Goal: Task Accomplishment & Management: Manage account settings

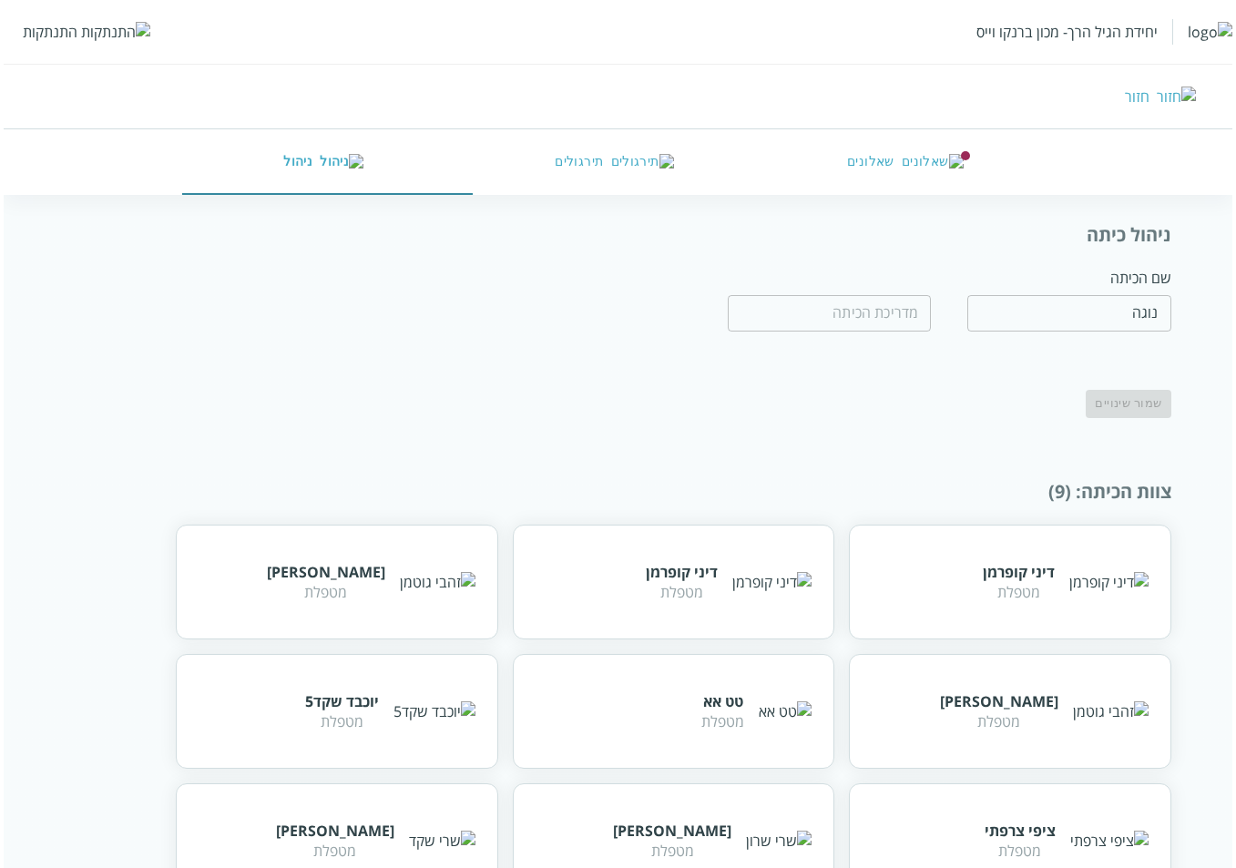
scroll to position [63, 0]
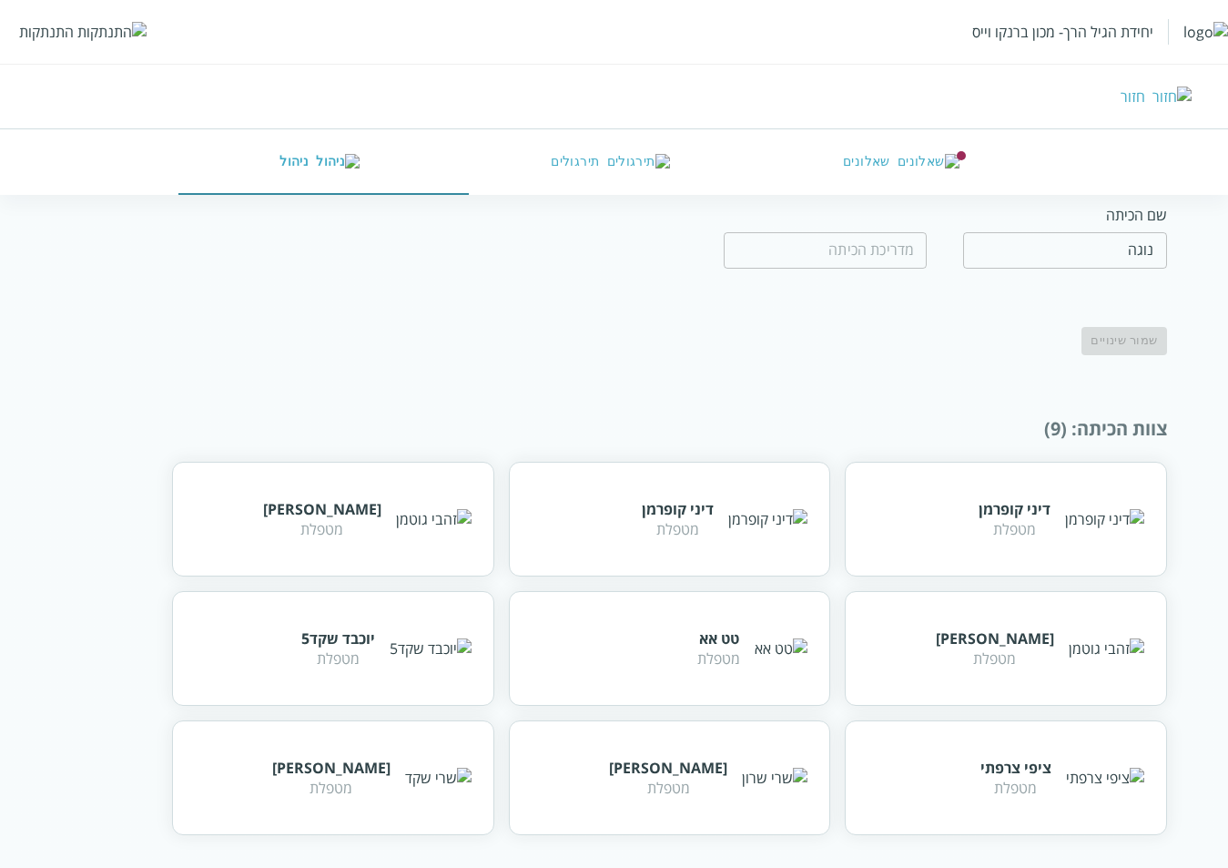
click at [76, 31] on div "התנתקות" at bounding box center [82, 32] width 127 height 20
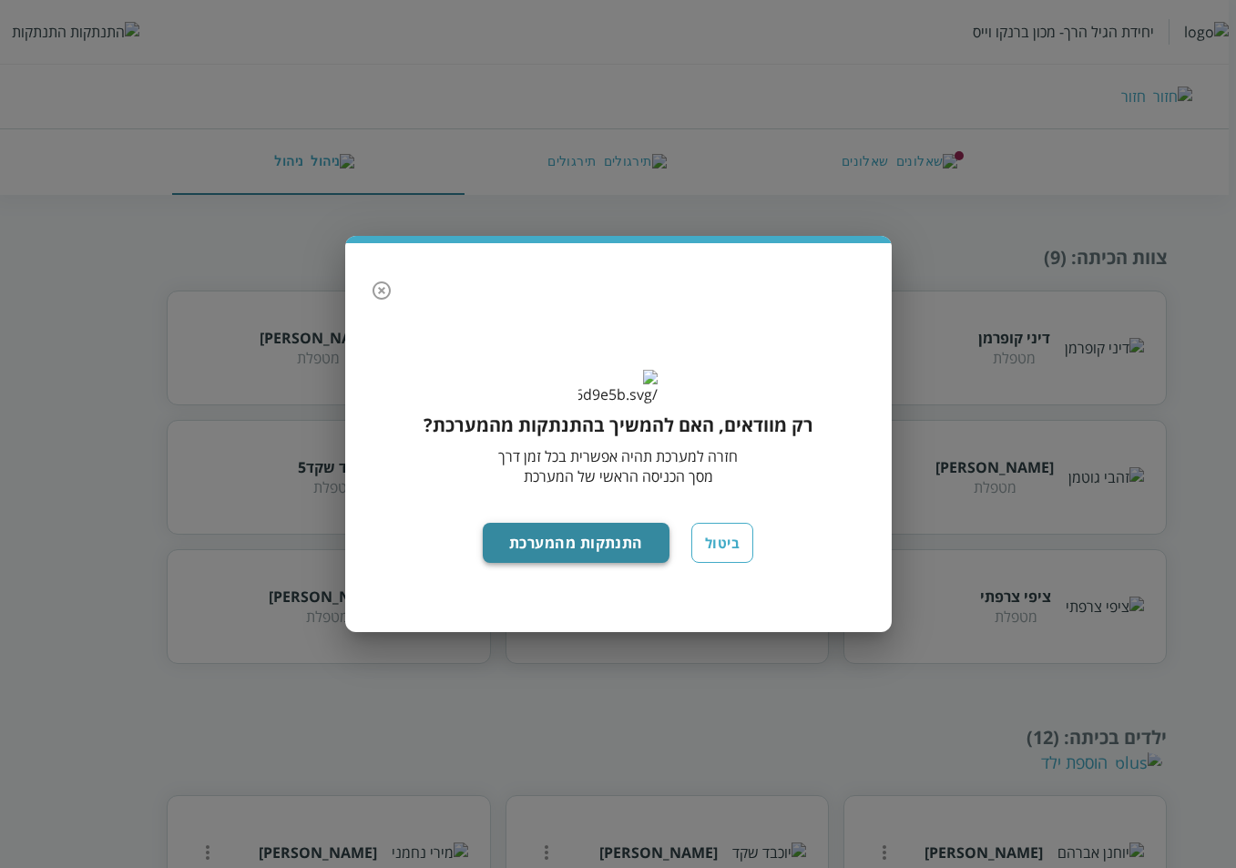
click at [611, 561] on button "התנתקות מהמערכת" at bounding box center [576, 543] width 187 height 40
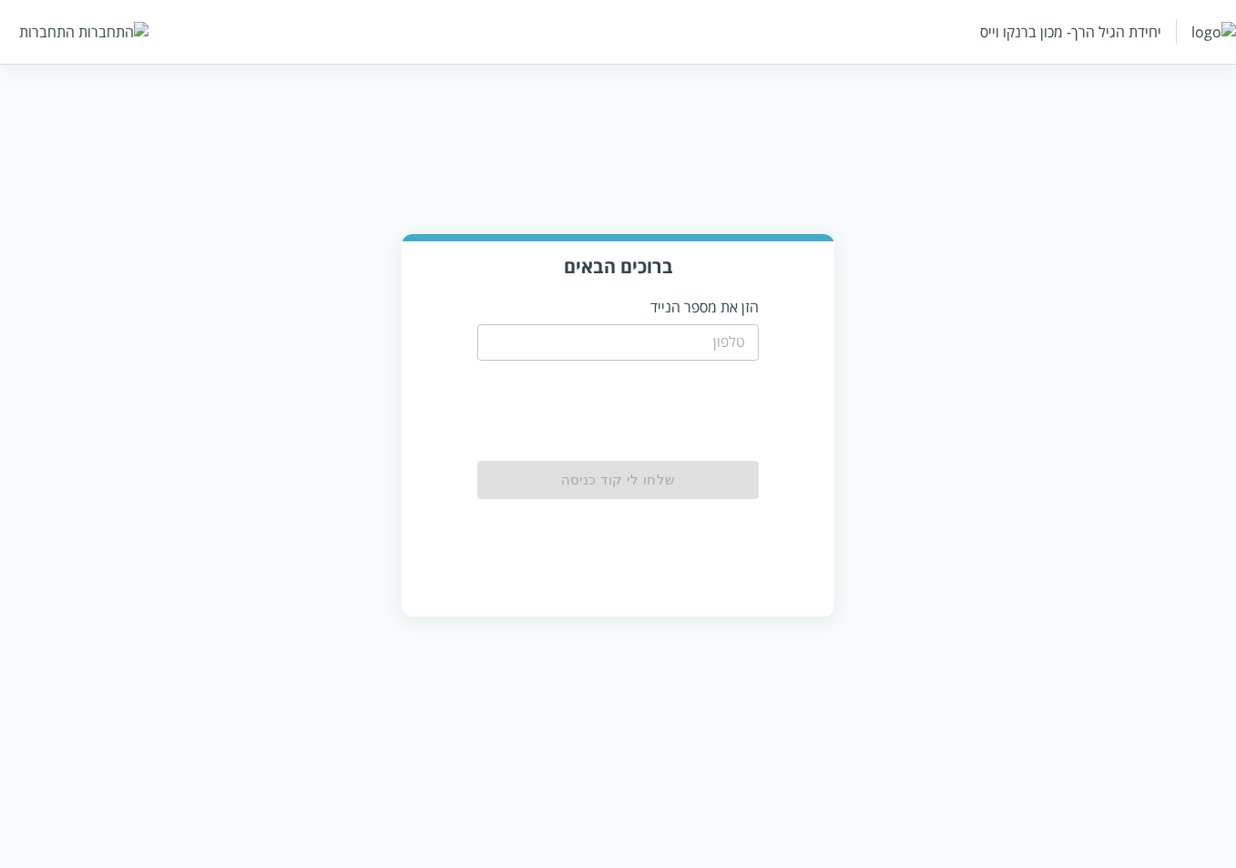
click at [708, 340] on input "tel" at bounding box center [617, 342] width 280 height 36
paste input "0567889909"
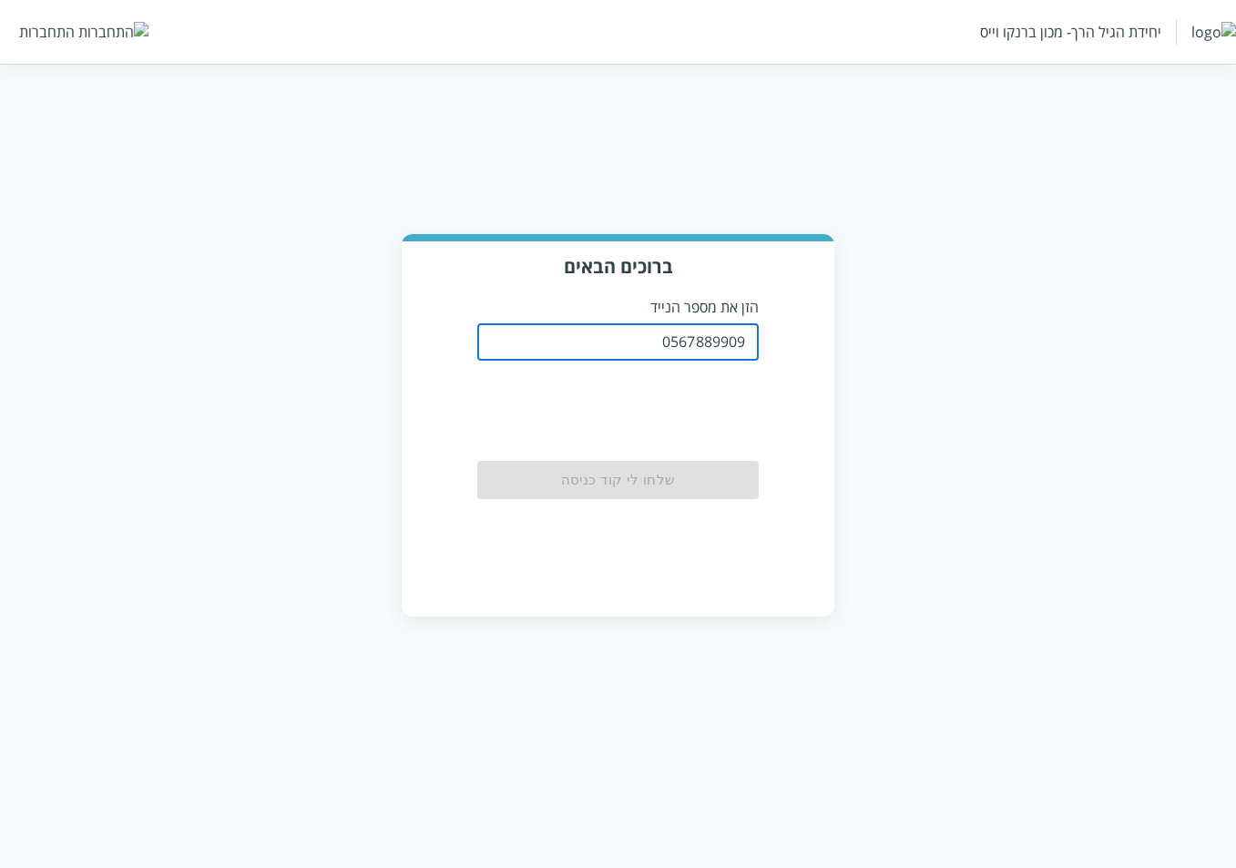
type input "0567889909"
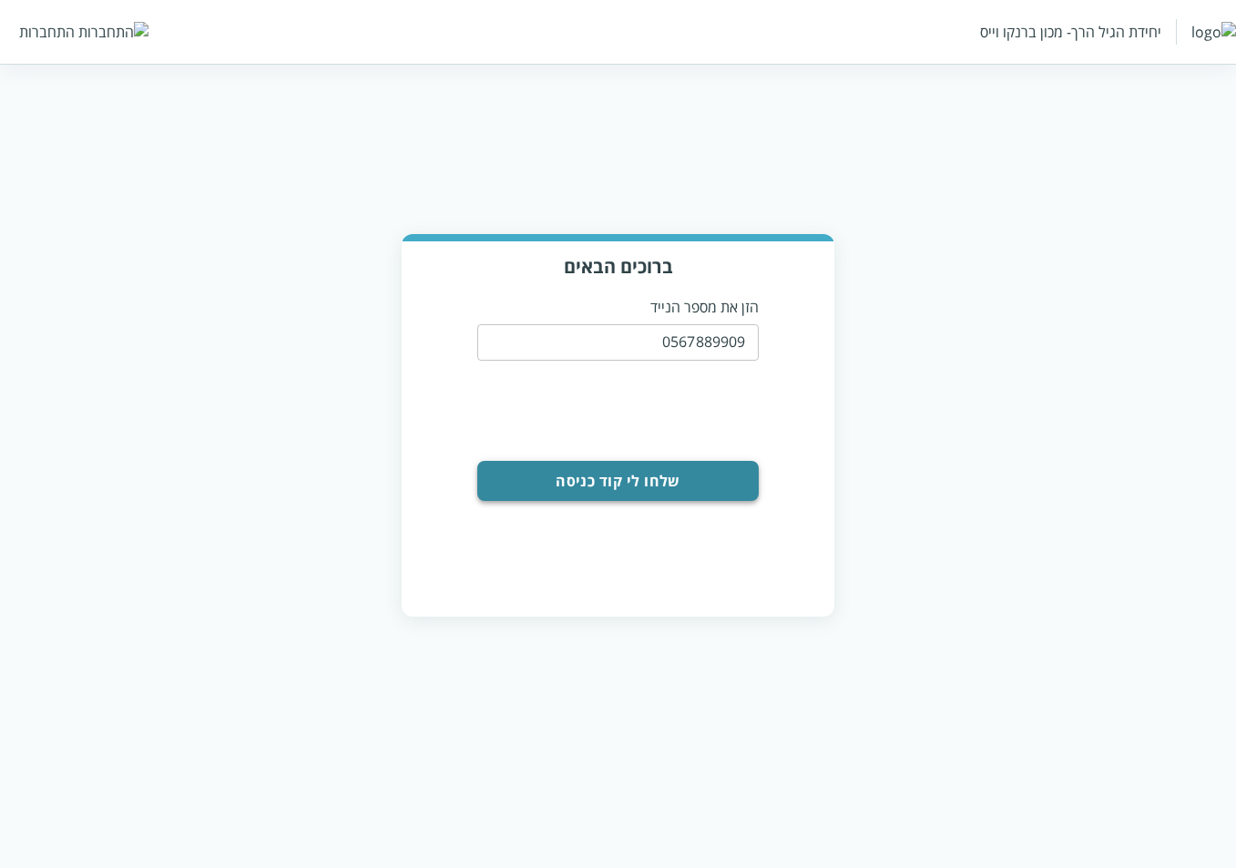
click at [677, 479] on button "שלחו לי קוד כניסה" at bounding box center [617, 481] width 280 height 40
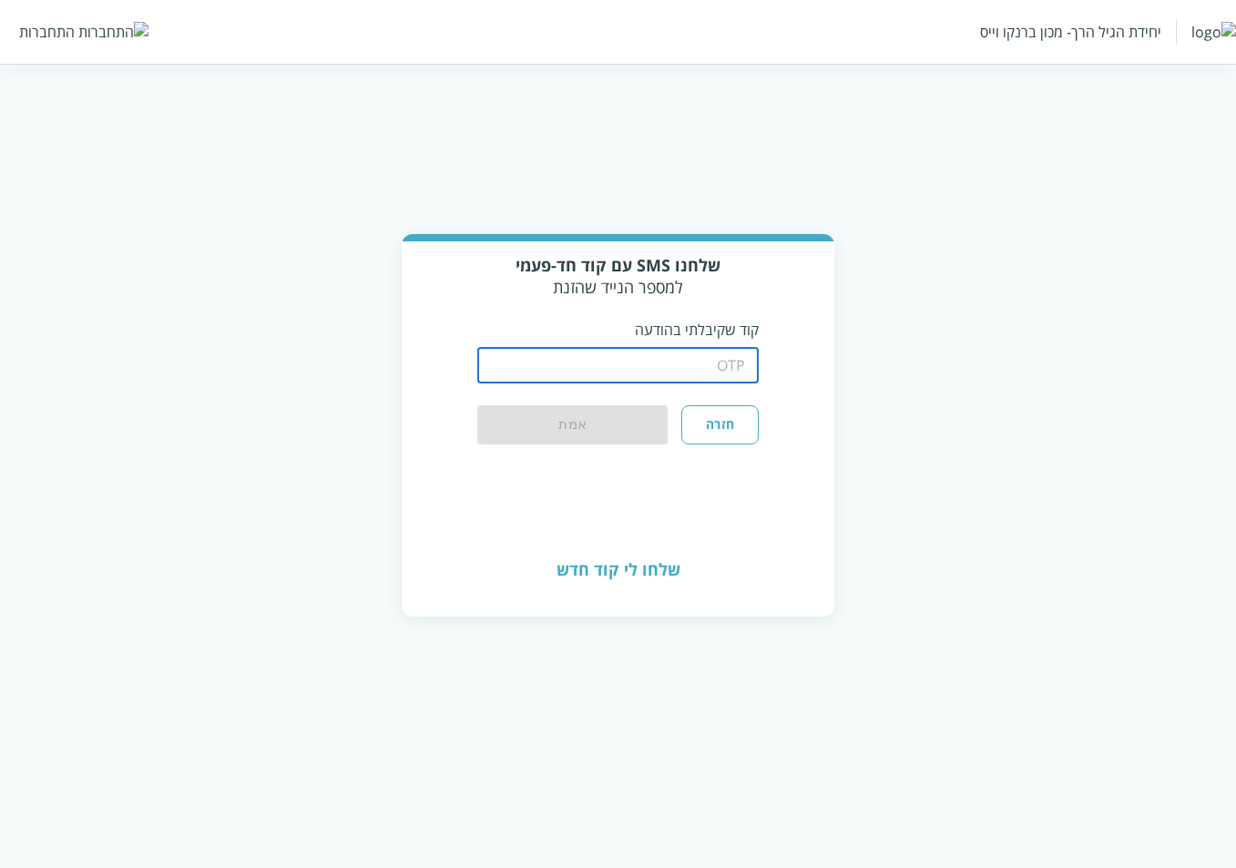
drag, startPoint x: 654, startPoint y: 372, endPoint x: 724, endPoint y: 312, distance: 91.8
click at [654, 372] on input "string" at bounding box center [617, 365] width 280 height 36
type input "1234"
click at [477, 405] on button "אמת" at bounding box center [572, 425] width 190 height 40
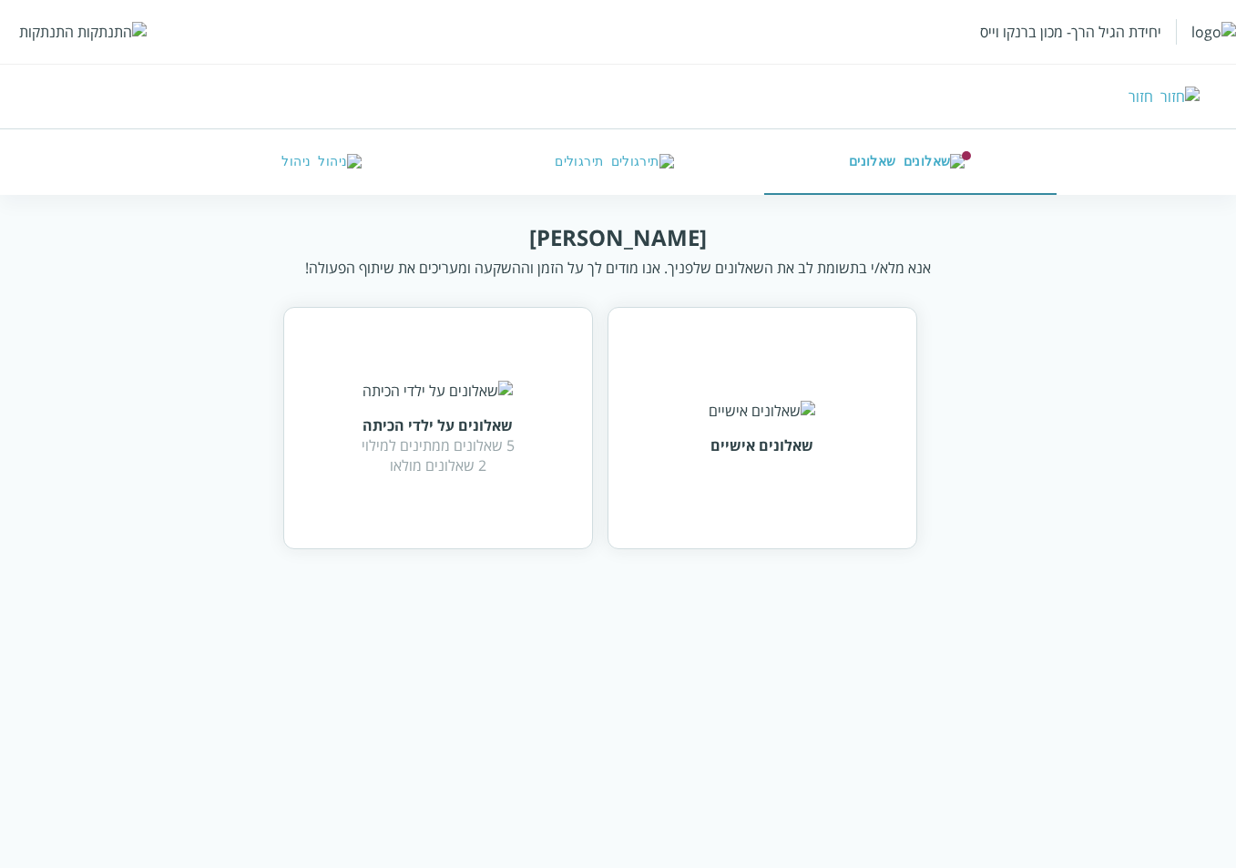
click at [33, 36] on div "התנתקות" at bounding box center [46, 32] width 55 height 20
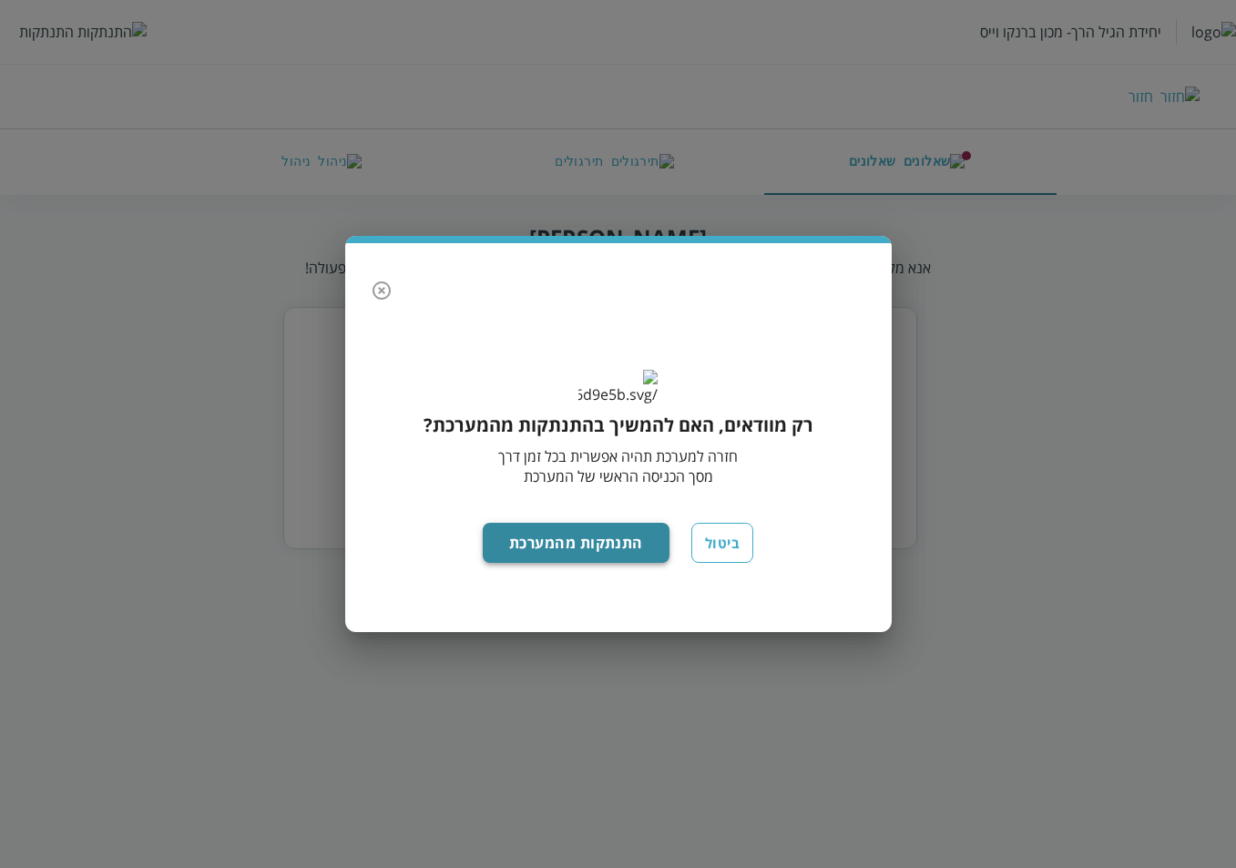
click at [550, 563] on button "התנתקות מהמערכת" at bounding box center [576, 543] width 187 height 40
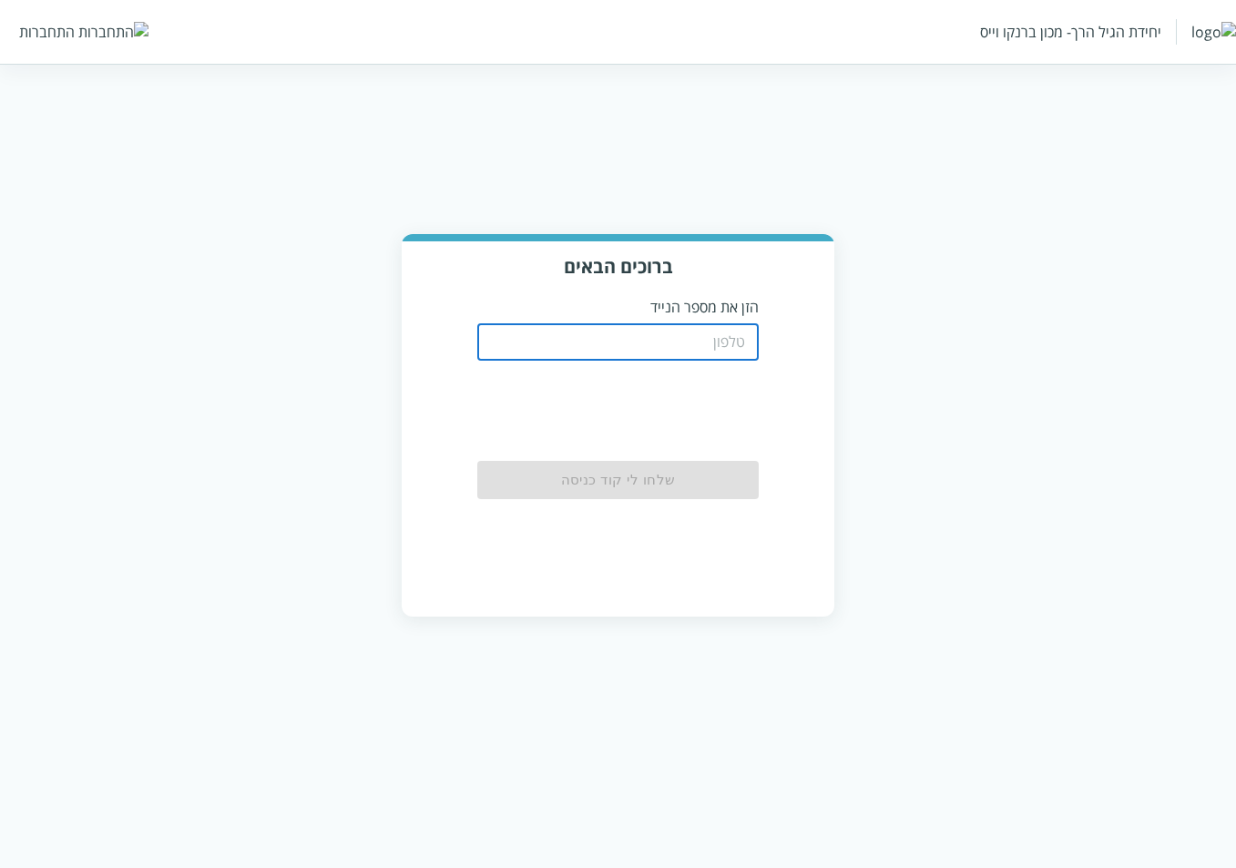
click at [710, 348] on input "tel" at bounding box center [617, 342] width 280 height 36
paste input "0567889909"
type input "0567889909"
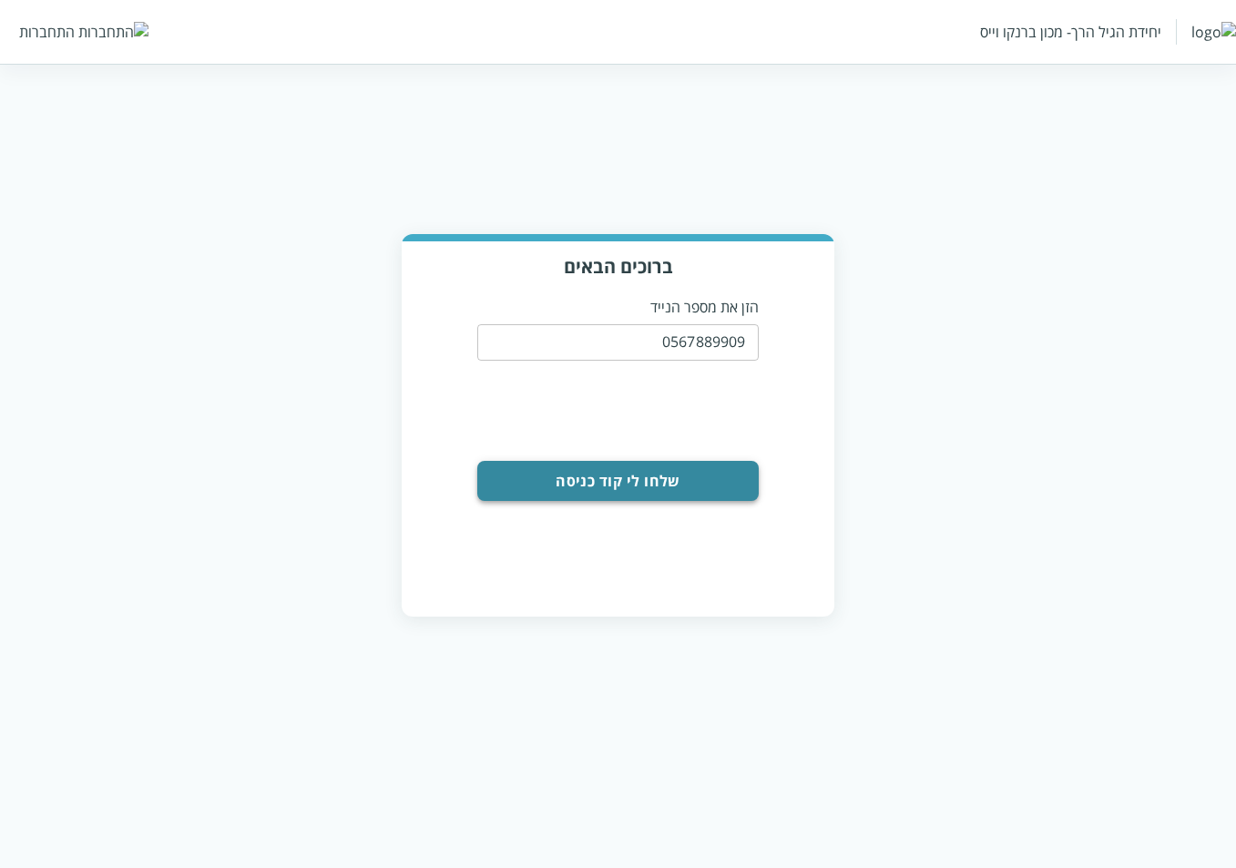
click at [646, 479] on button "שלחו לי קוד כניסה" at bounding box center [617, 481] width 280 height 40
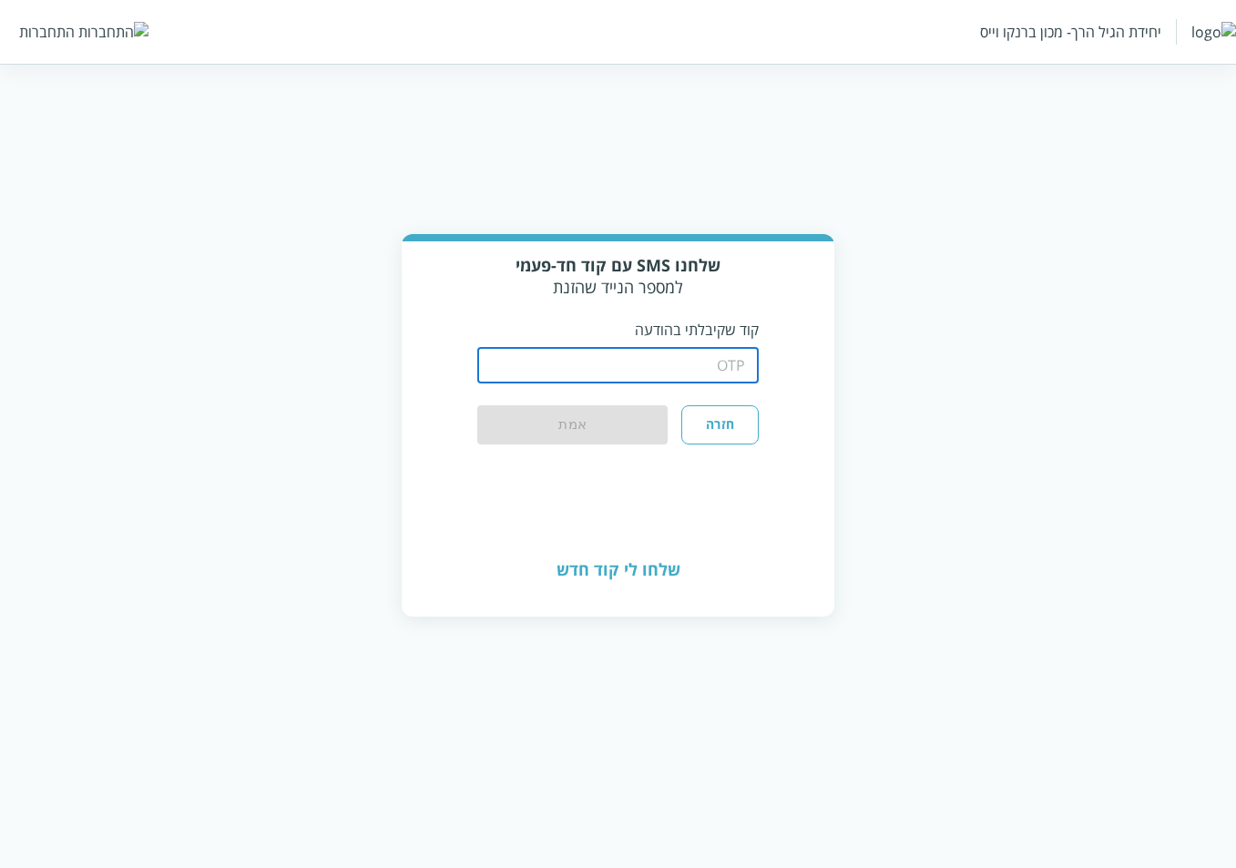
click at [586, 371] on input "string" at bounding box center [617, 365] width 280 height 36
type input "1234"
click at [477, 405] on button "אמת" at bounding box center [572, 425] width 190 height 40
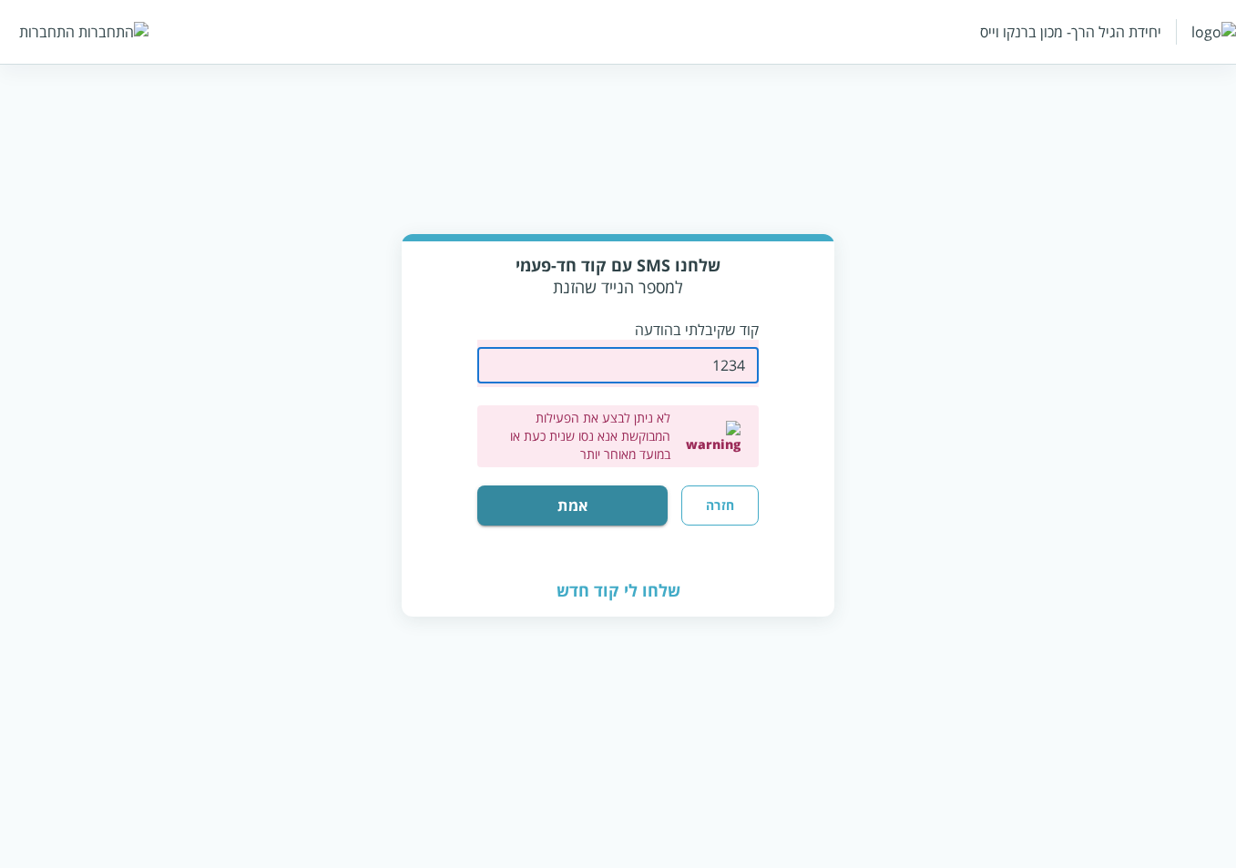
click at [732, 493] on button "חזרה" at bounding box center [719, 505] width 76 height 40
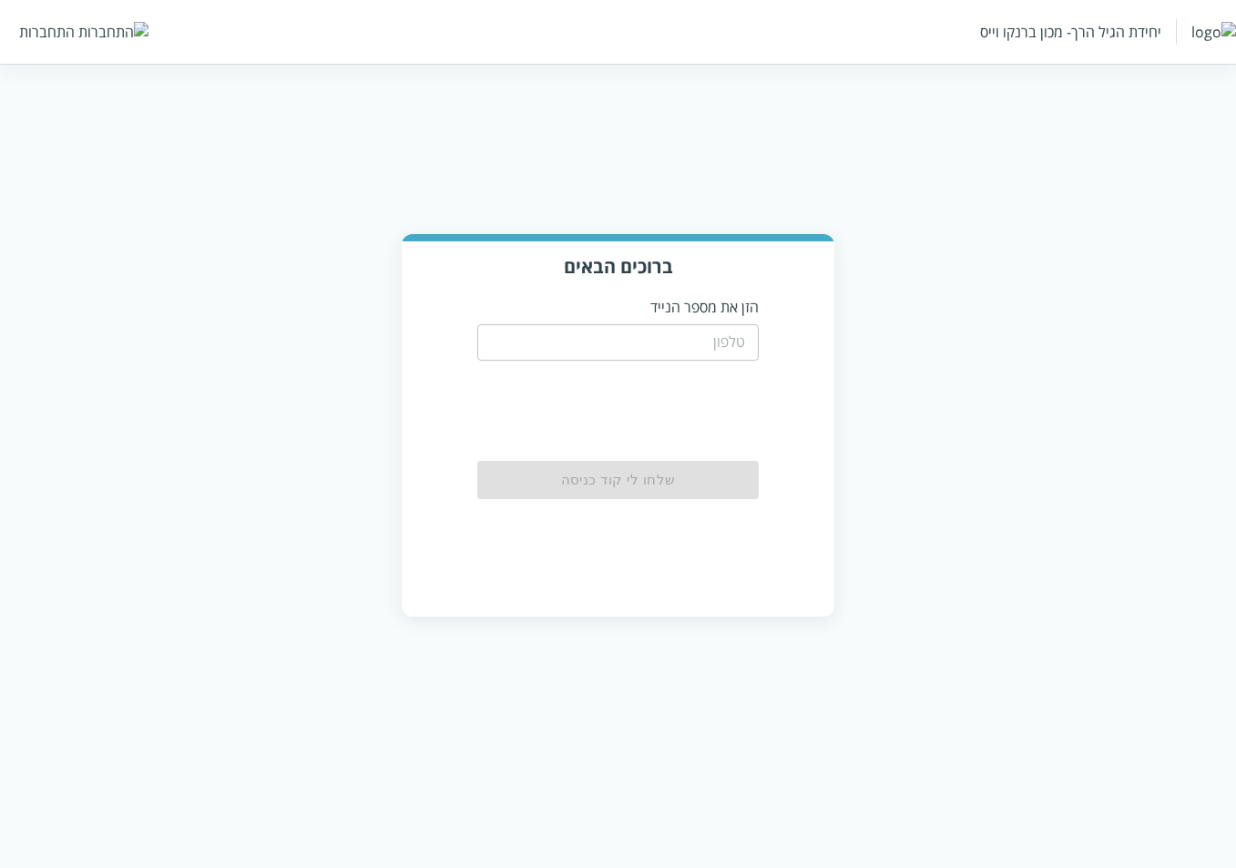
click at [656, 350] on input "tel" at bounding box center [617, 342] width 280 height 36
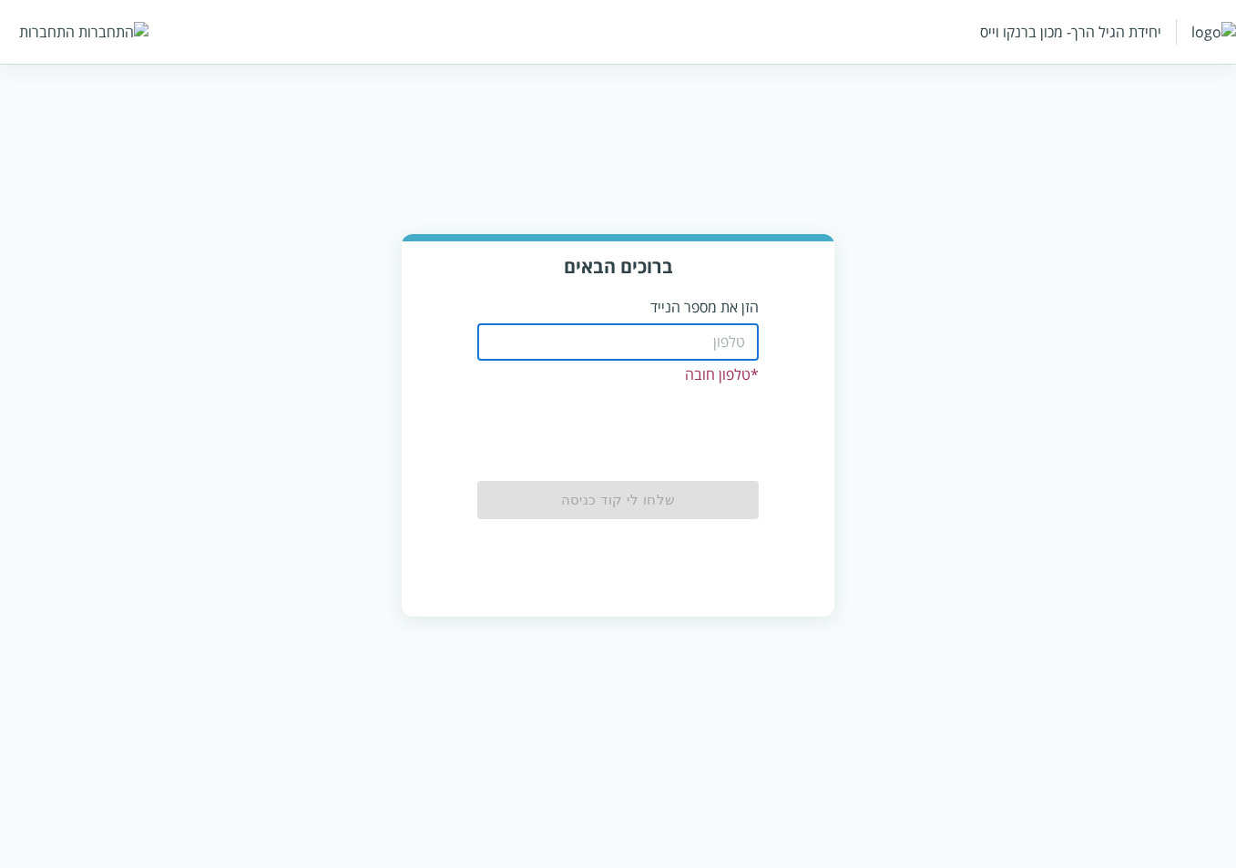
paste input "0567889909"
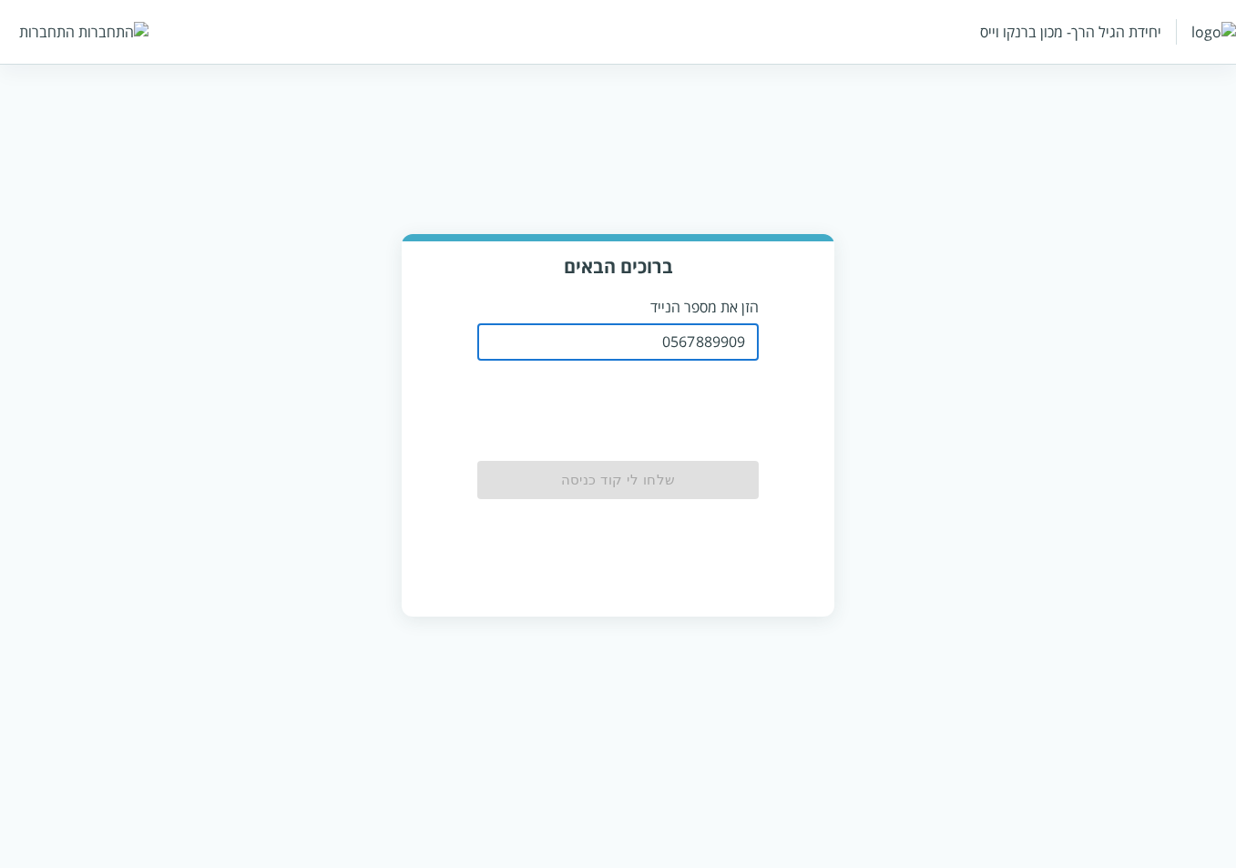
type input "0567889909"
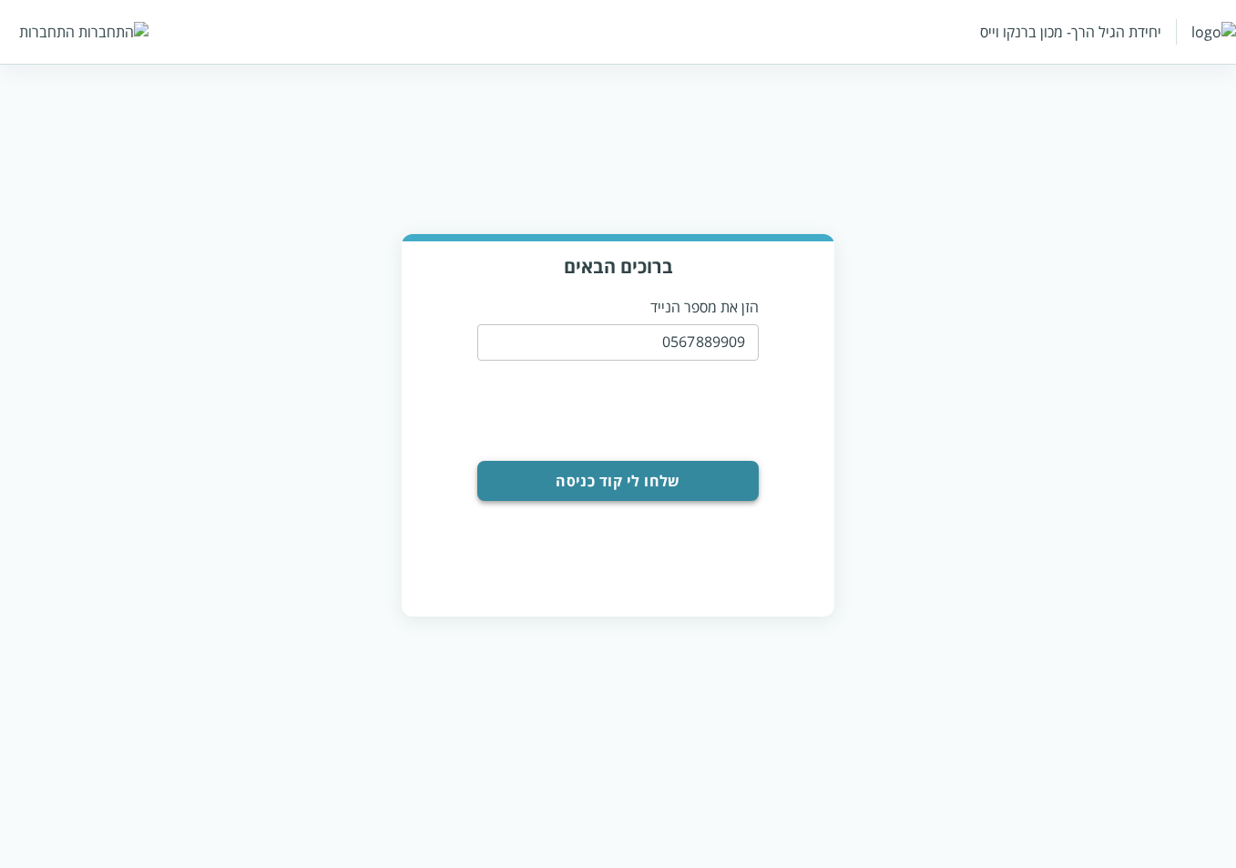
click at [637, 487] on button "שלחו לי קוד כניסה" at bounding box center [617, 481] width 280 height 40
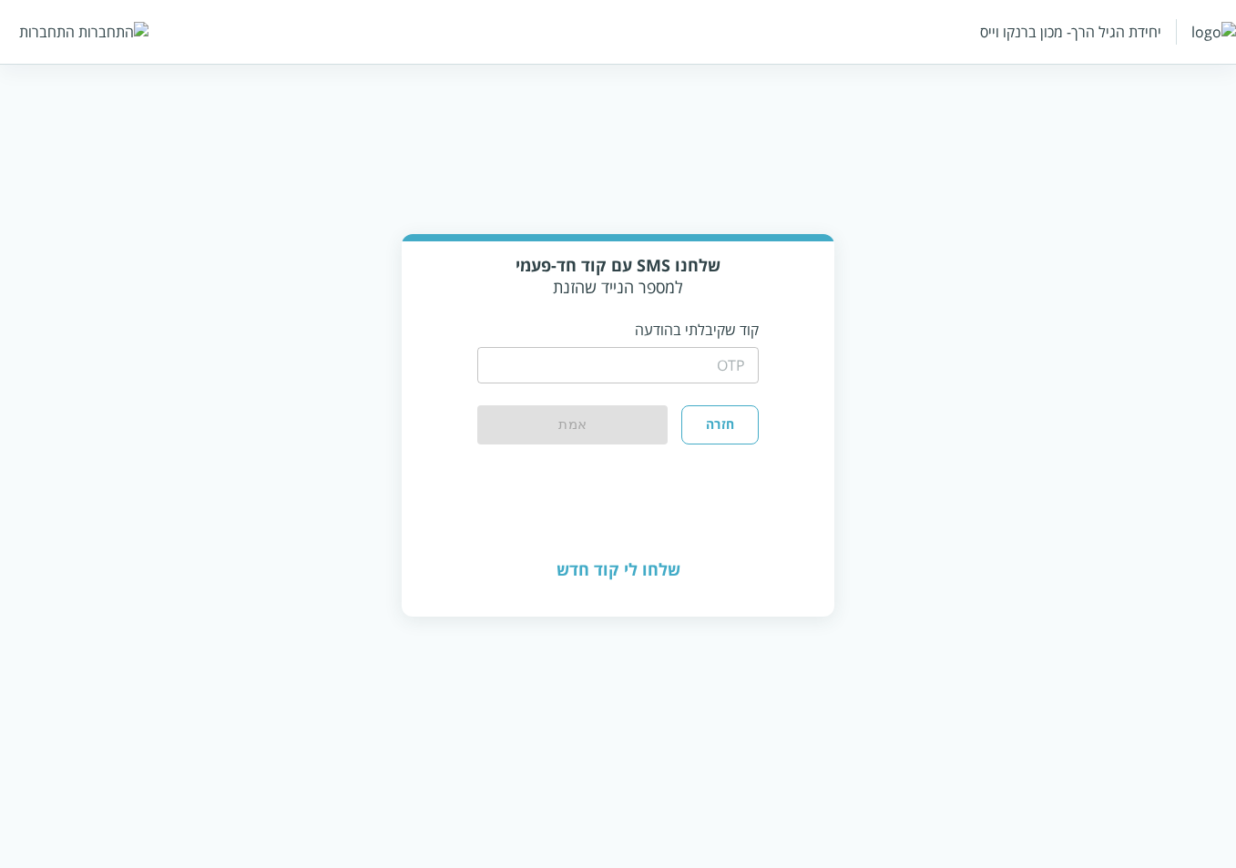
click at [684, 358] on input "string" at bounding box center [617, 365] width 280 height 36
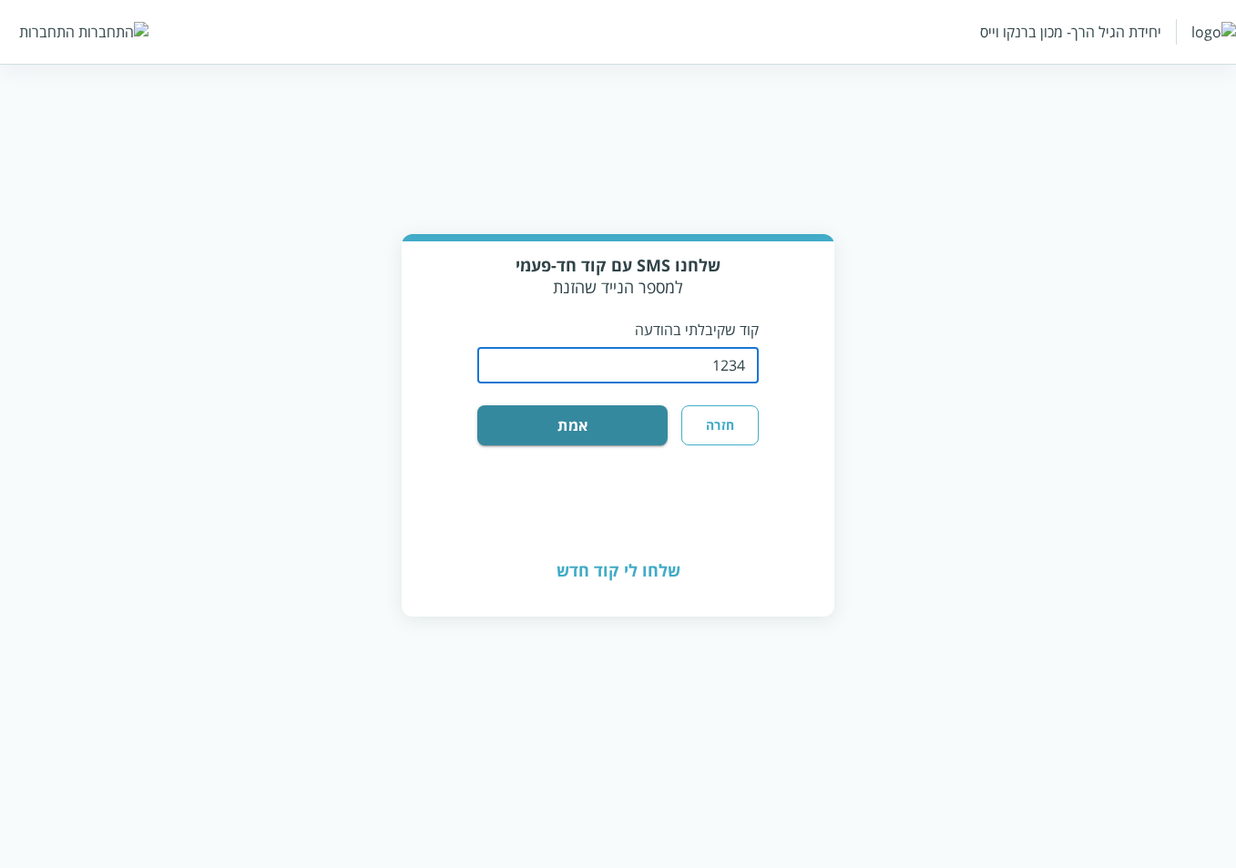
type input "1234"
click at [477, 405] on button "אמת" at bounding box center [572, 425] width 190 height 40
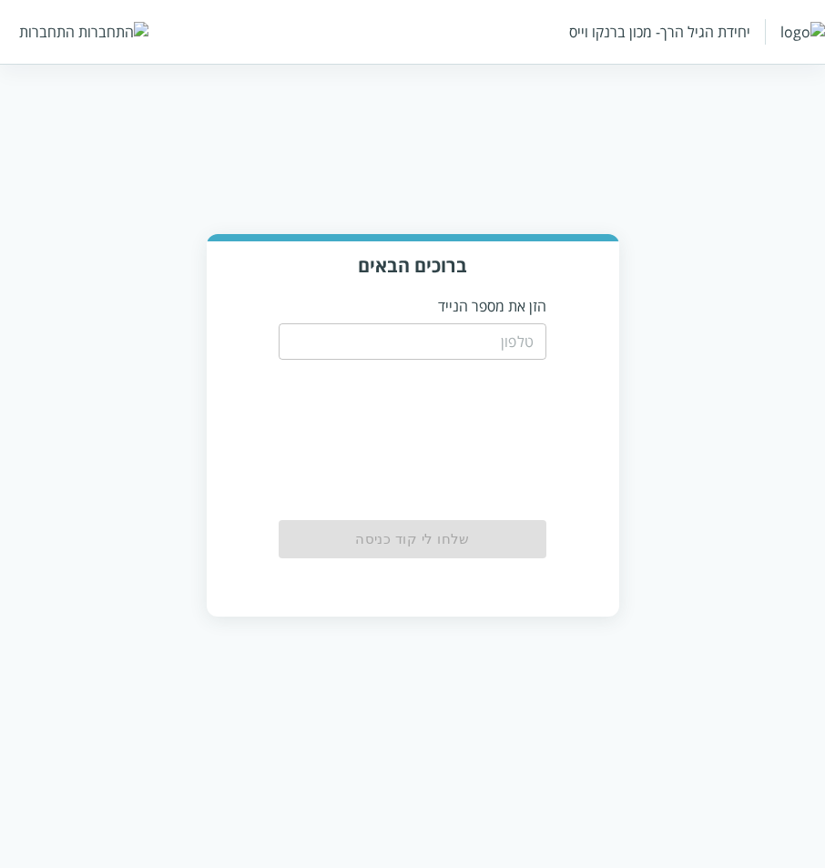
click at [478, 342] on input "tel" at bounding box center [413, 341] width 268 height 36
paste input ""User is Locked Out."
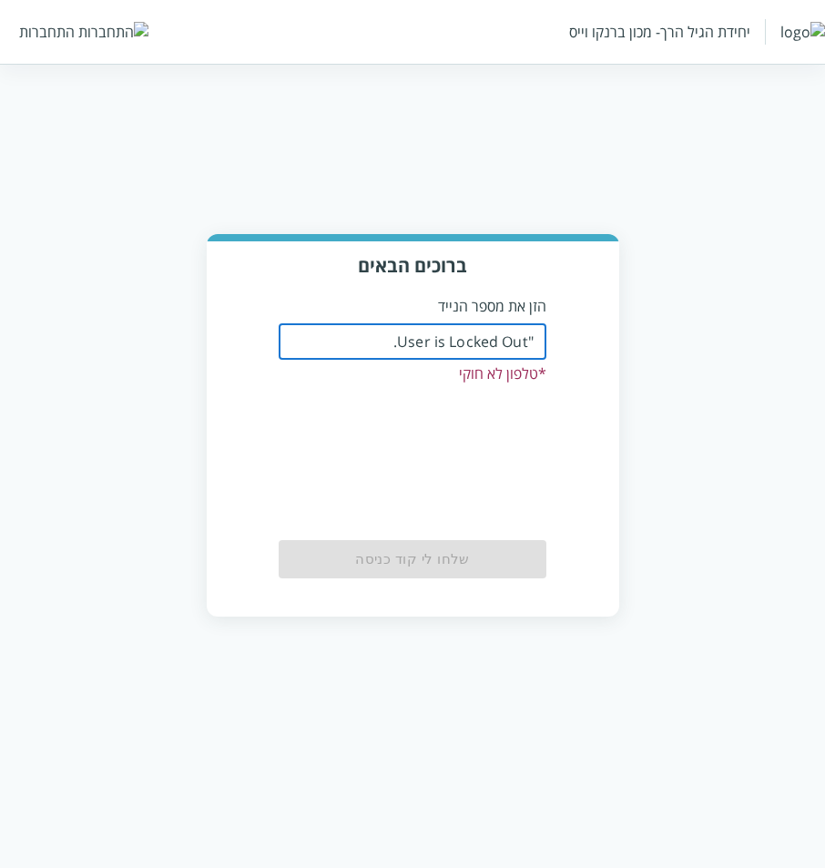
type input ""User is Locked Out."
paste input "0567889909"
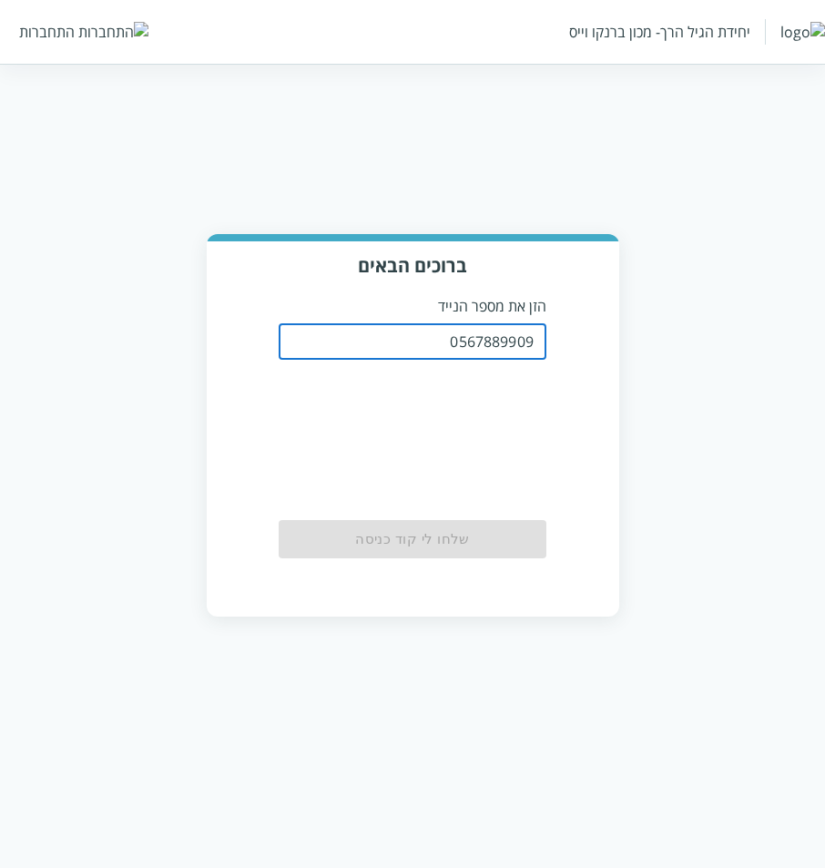
type input "0567889909"
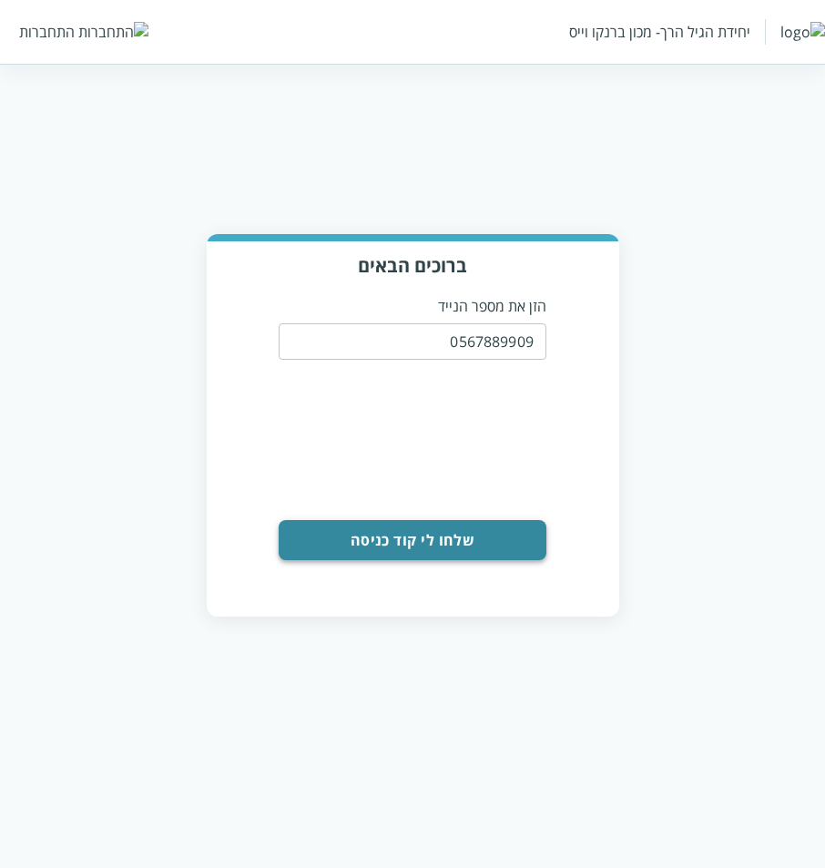
click at [388, 535] on button "שלחו לי קוד כניסה" at bounding box center [413, 540] width 268 height 40
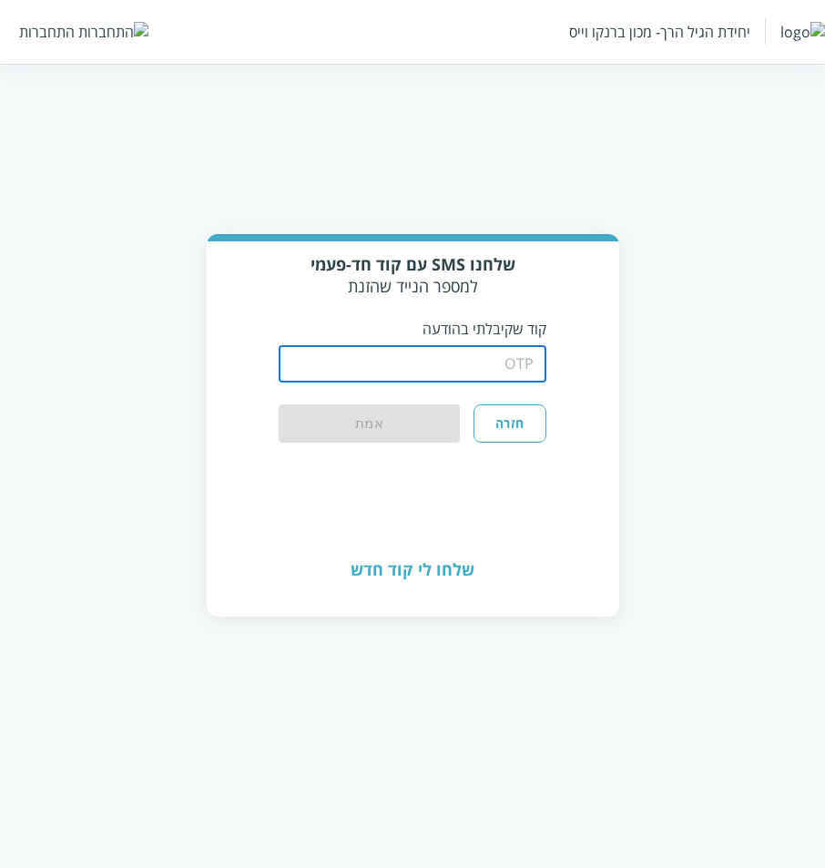
click at [474, 380] on input "string" at bounding box center [413, 364] width 268 height 36
type input "1234"
click at [279, 404] on button "אמת" at bounding box center [369, 424] width 181 height 40
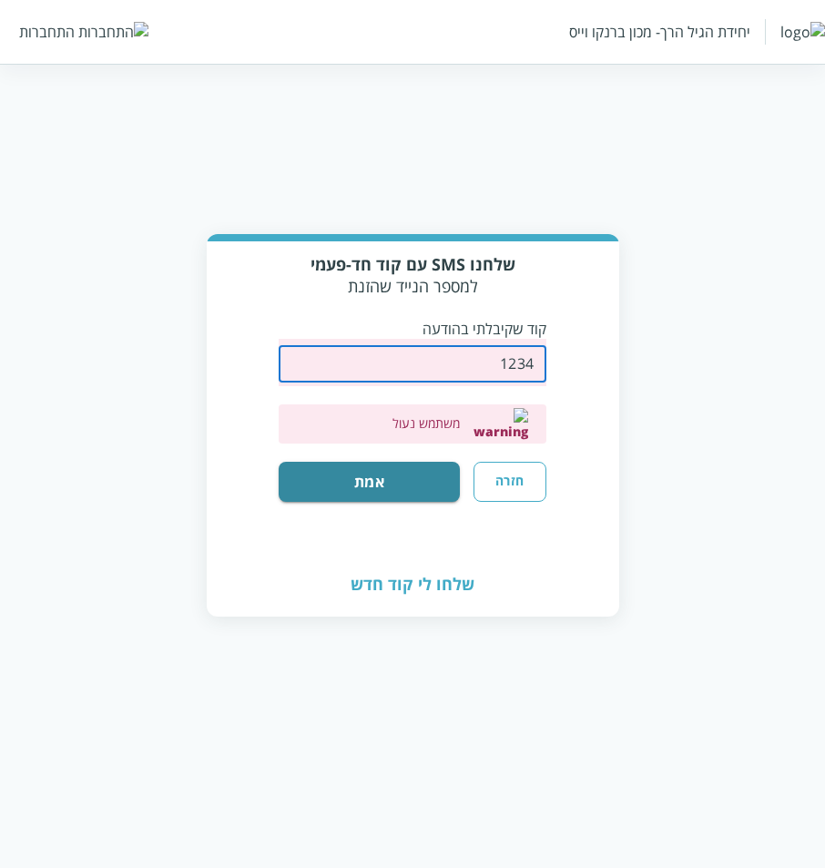
click at [505, 467] on button "חזרה" at bounding box center [510, 482] width 73 height 40
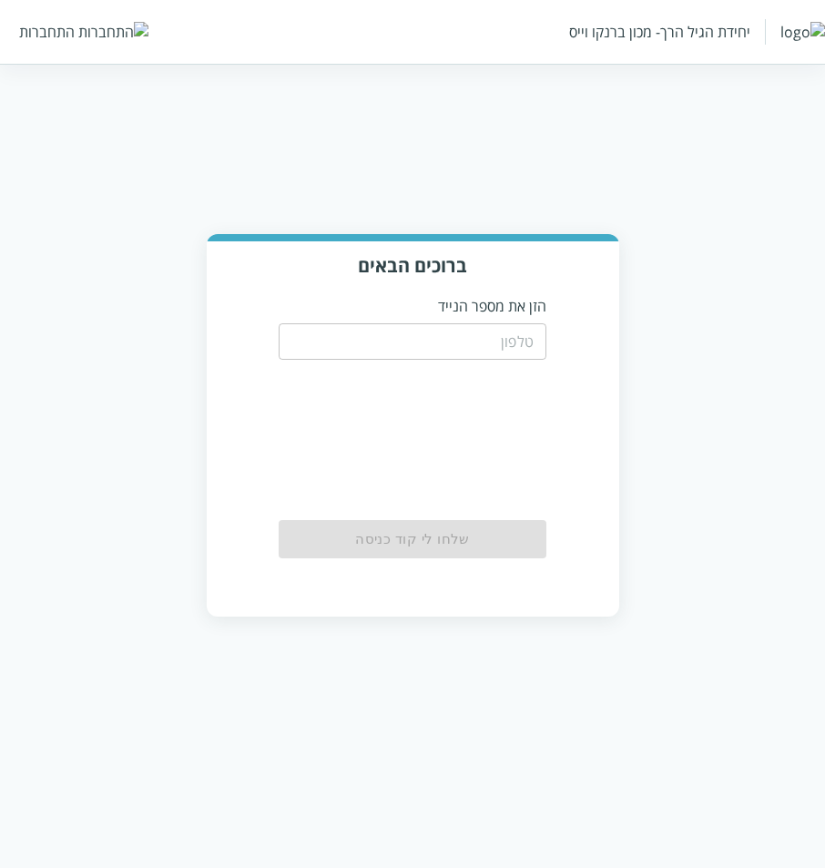
drag, startPoint x: 521, startPoint y: 341, endPoint x: 519, endPoint y: 352, distance: 11.1
click at [521, 341] on input "tel" at bounding box center [413, 341] width 268 height 36
paste input "0546788098"
type input "0546788098"
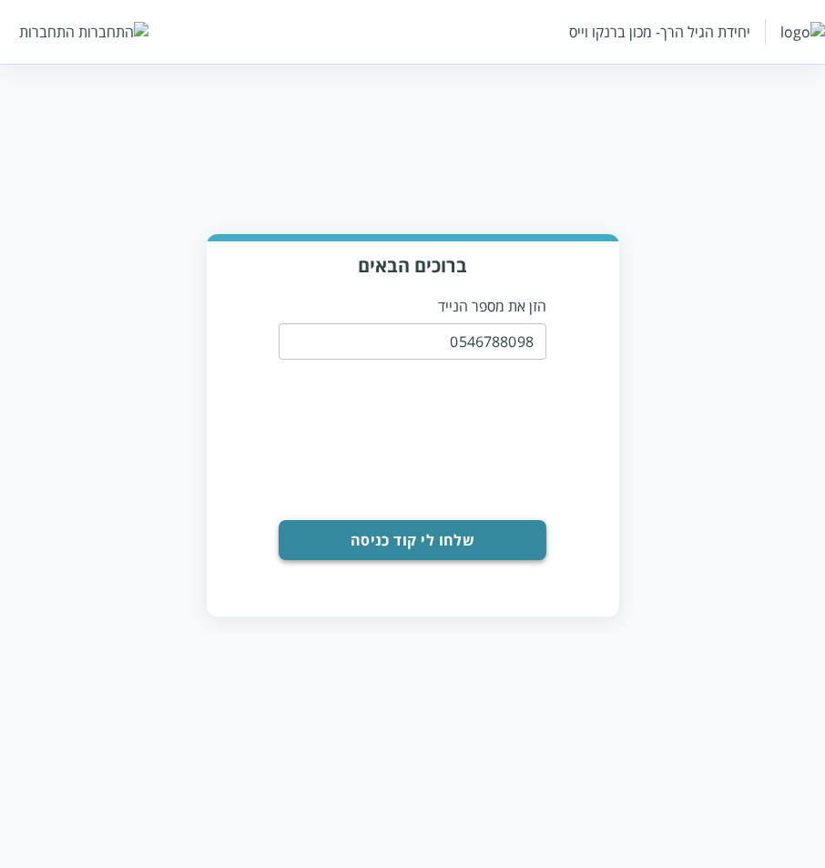
click at [361, 538] on button "שלחו לי קוד כניסה" at bounding box center [413, 540] width 268 height 40
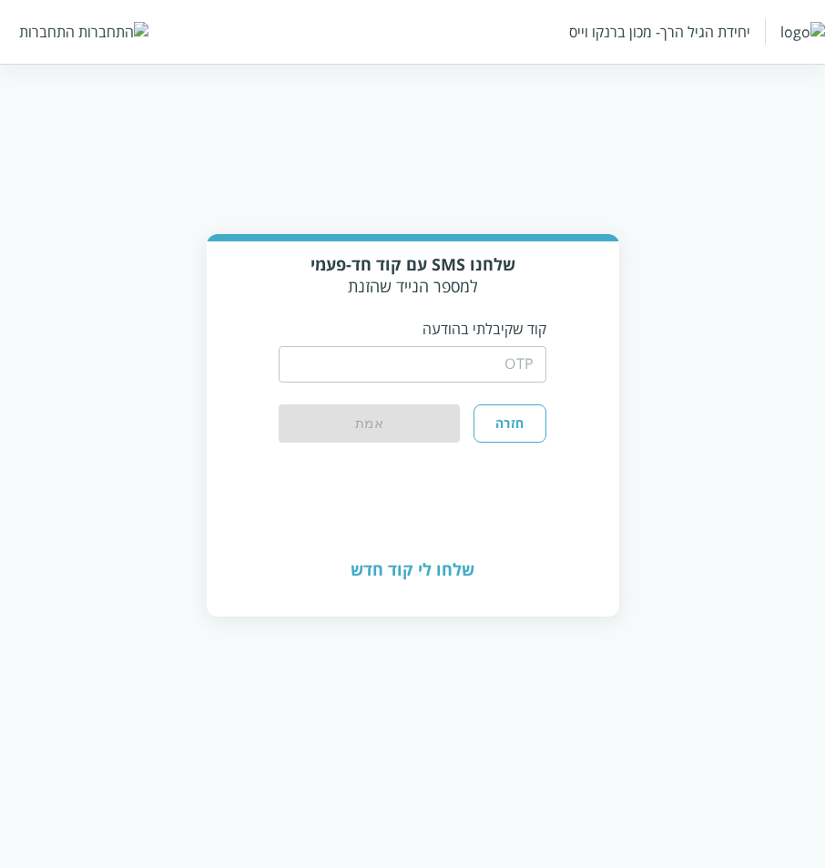
click at [375, 372] on input "string" at bounding box center [413, 364] width 268 height 36
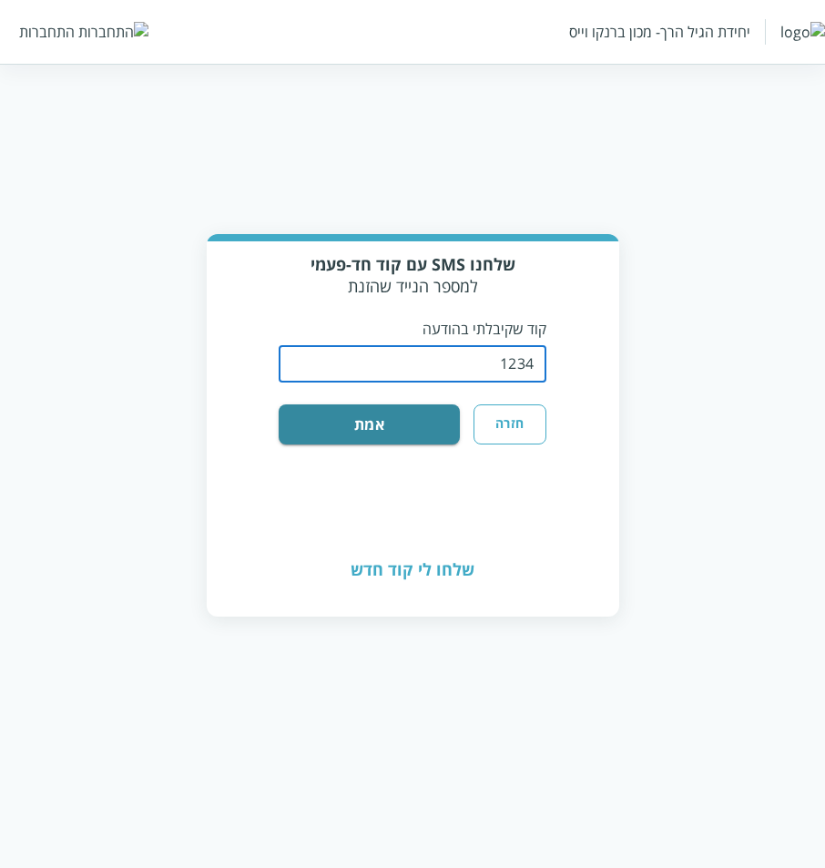
type input "1234"
click at [279, 404] on button "אמת" at bounding box center [369, 424] width 181 height 40
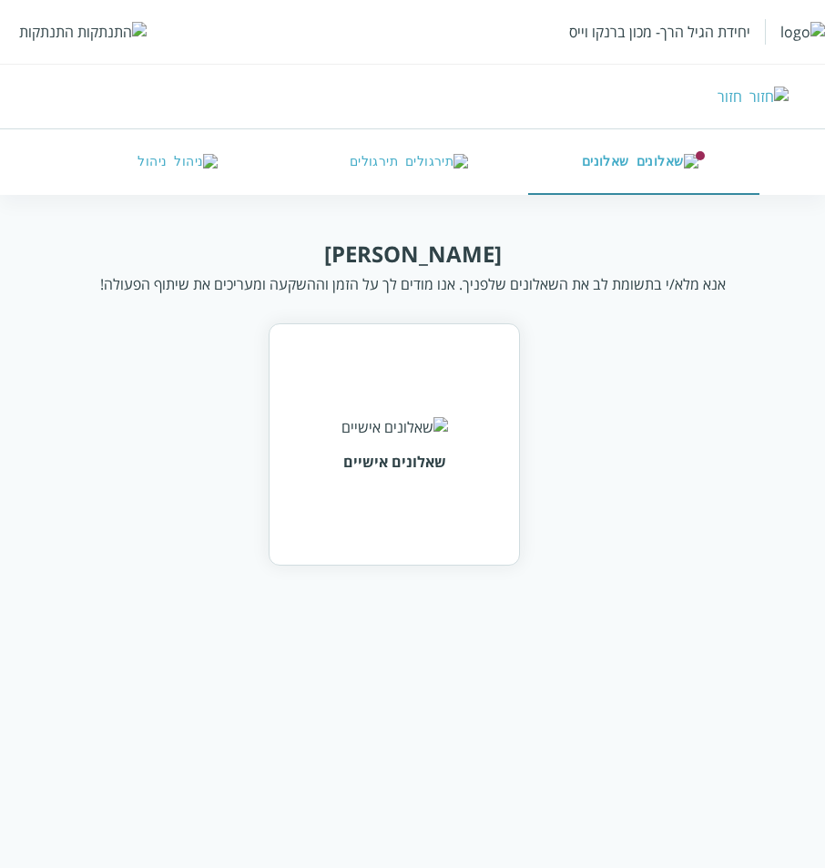
click at [119, 168] on button "ניהול" at bounding box center [181, 162] width 231 height 66
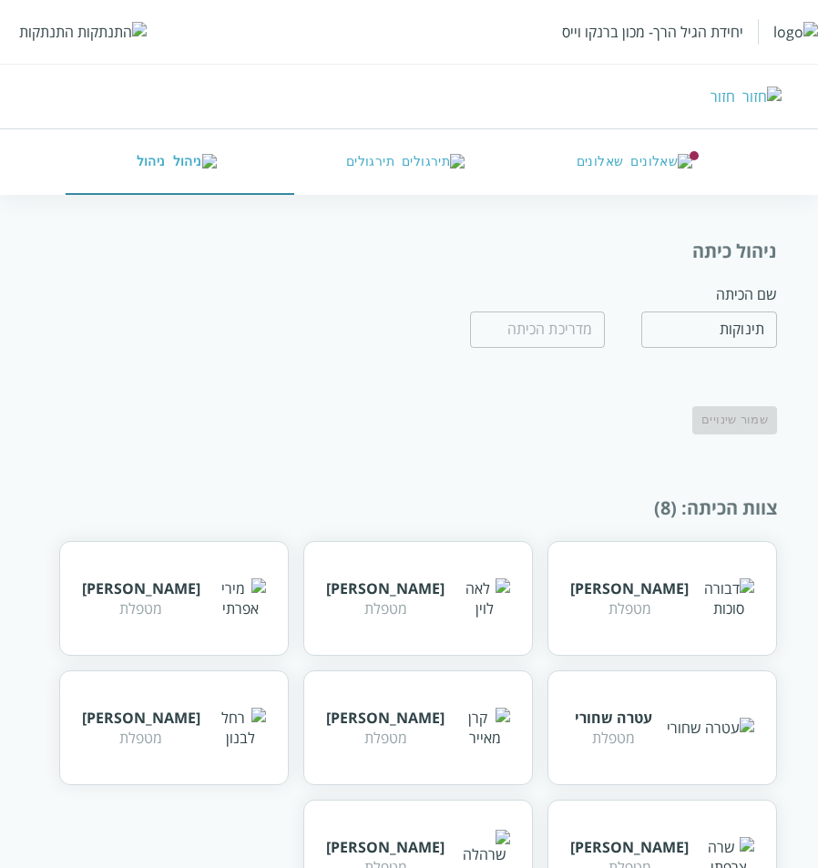
click at [57, 38] on div "התנתקות" at bounding box center [46, 32] width 55 height 20
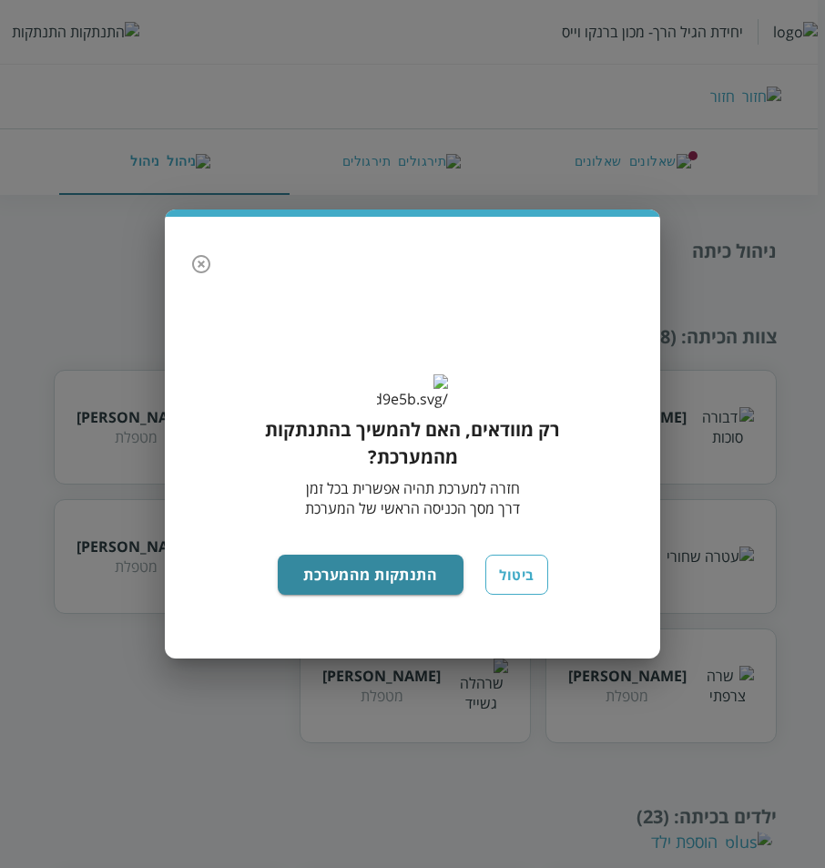
drag, startPoint x: 372, startPoint y: 590, endPoint x: 421, endPoint y: 463, distance: 135.8
click at [370, 590] on button "התנתקות מהמערכת" at bounding box center [371, 575] width 187 height 40
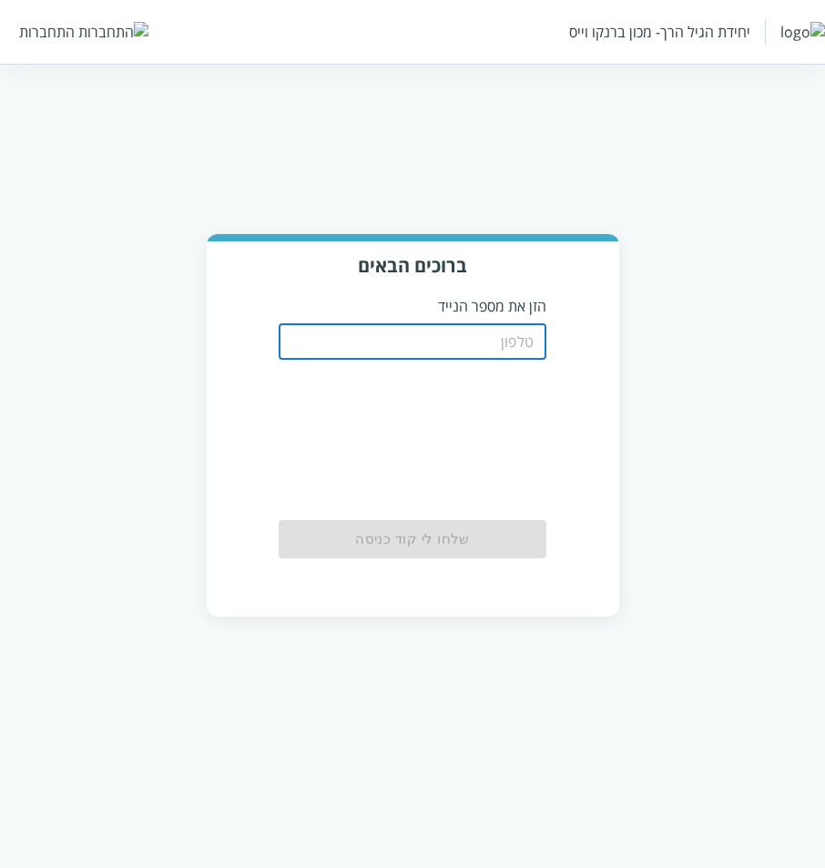
drag, startPoint x: 0, startPoint y: 0, endPoint x: 452, endPoint y: 345, distance: 568.4
click at [452, 345] on input "tel" at bounding box center [413, 341] width 268 height 36
paste input "LoginByOTP"
type input "LoginByOTP"
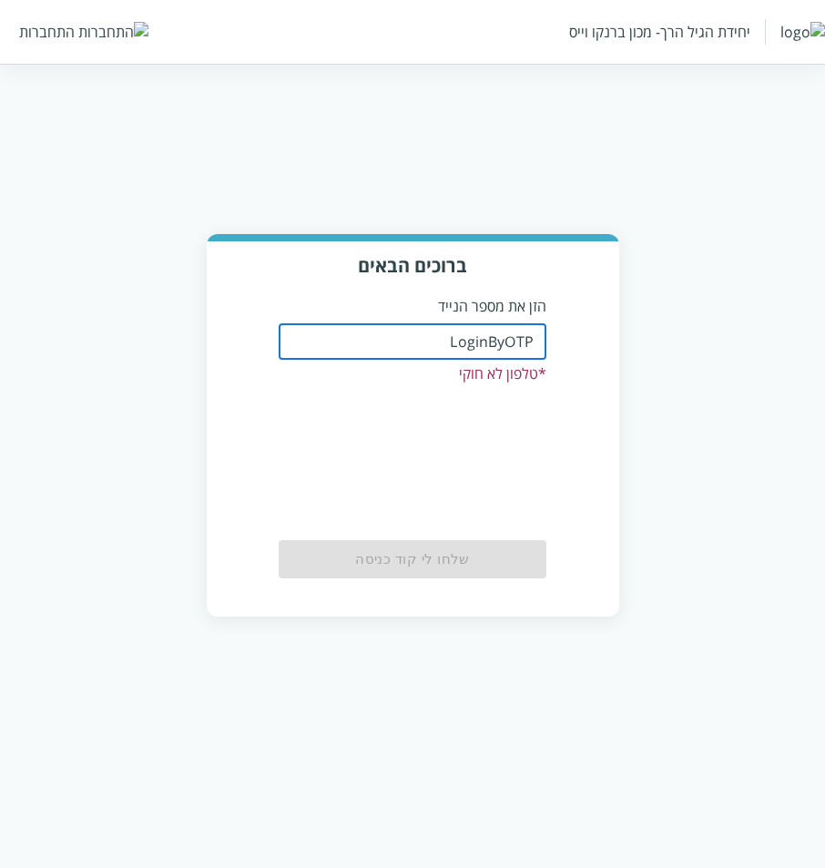
click at [511, 341] on input "LoginByOTP" at bounding box center [413, 341] width 268 height 36
paste input "0546788098"
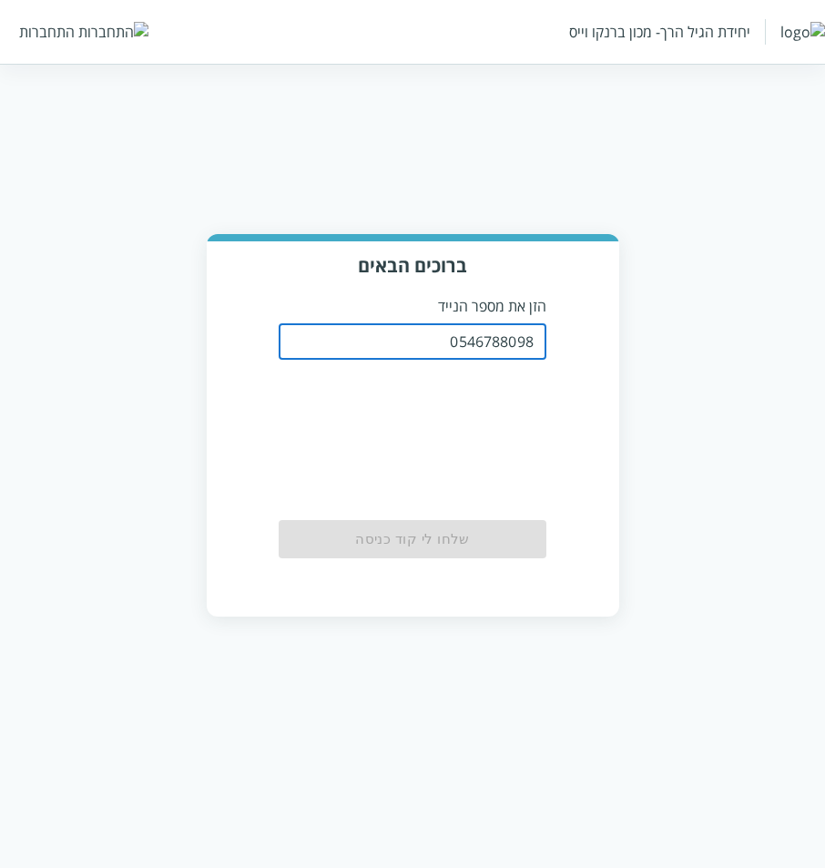
type input "0546788098"
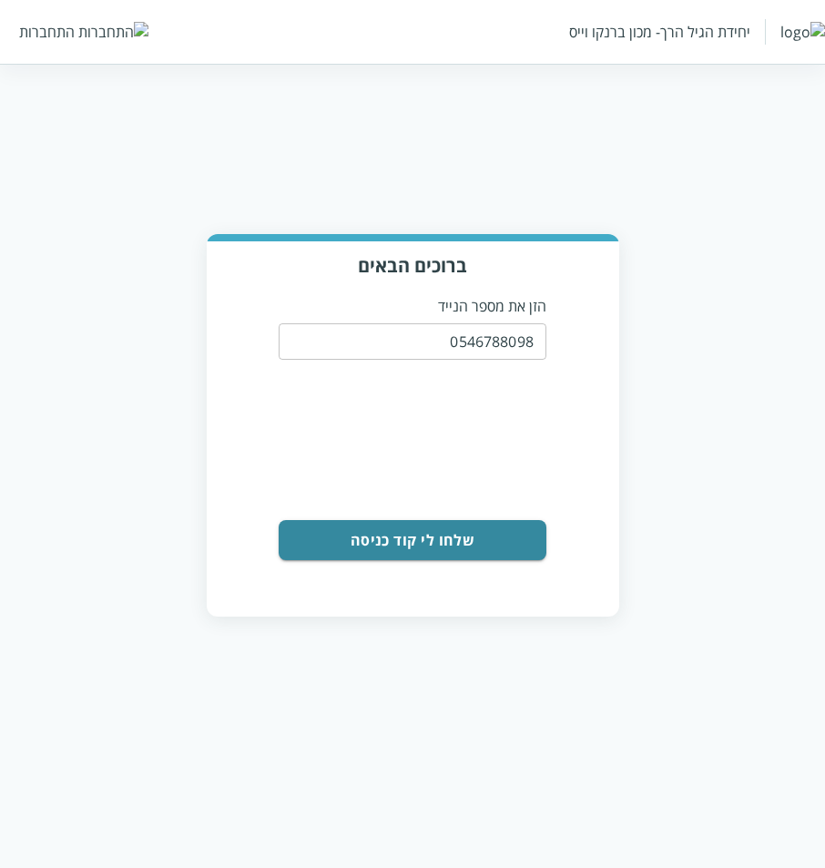
click at [459, 564] on div "ברוכים הבאים הזן את מספר הנייד 0546788098 ​ 0cAFcWeA735j-LRg9jrJGnruLAJXJYTJUhG…" at bounding box center [413, 427] width 412 height 373
click at [441, 546] on button "שלחו לי קוד כניסה" at bounding box center [413, 540] width 268 height 40
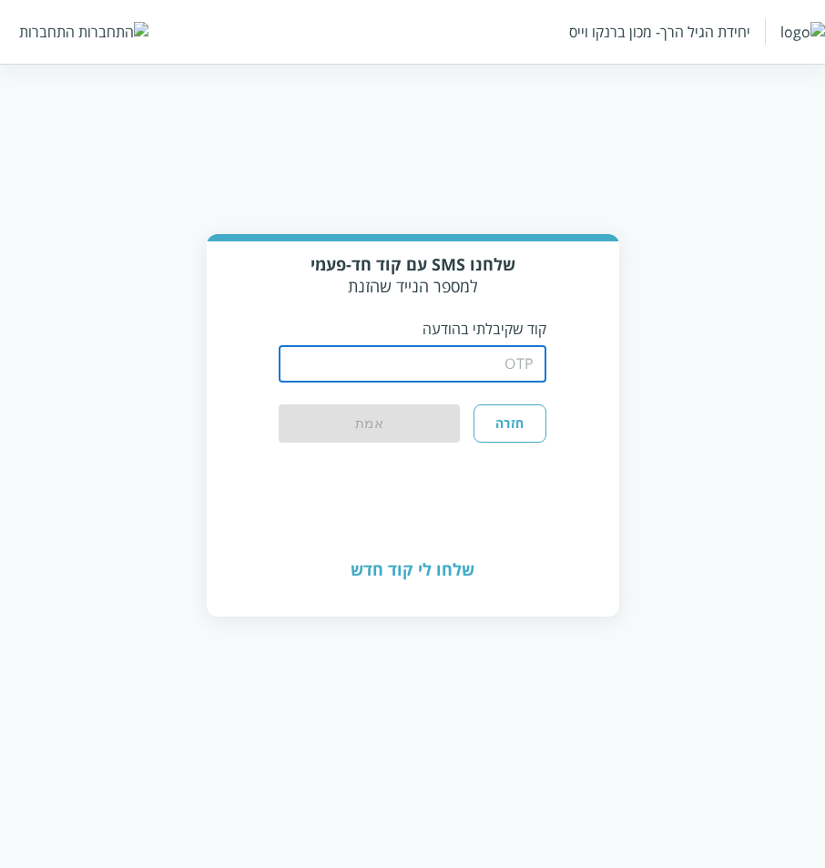
click at [328, 370] on input "string" at bounding box center [413, 364] width 268 height 36
type input "1234"
click at [279, 404] on button "אמת" at bounding box center [369, 424] width 181 height 40
